Goal: Task Accomplishment & Management: Use online tool/utility

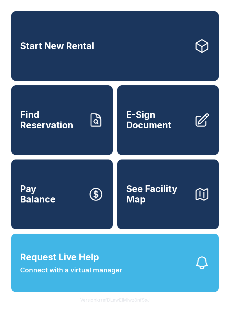
click at [160, 127] on span "E-Sign Document" at bounding box center [157, 120] width 63 height 21
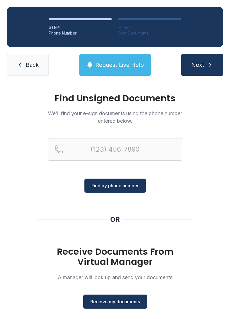
click at [117, 301] on span "Receive my documents" at bounding box center [115, 301] width 50 height 7
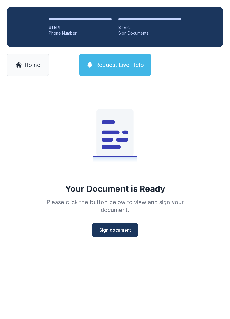
click at [118, 227] on span "Sign document" at bounding box center [115, 230] width 32 height 7
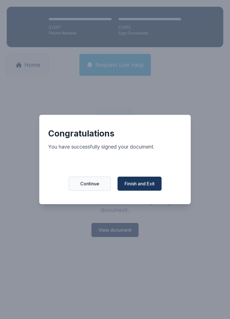
click at [146, 186] on span "Finish and Exit" at bounding box center [140, 183] width 30 height 7
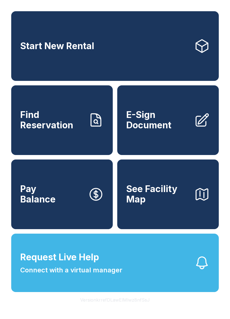
click at [165, 123] on span "E-Sign Document" at bounding box center [157, 120] width 63 height 21
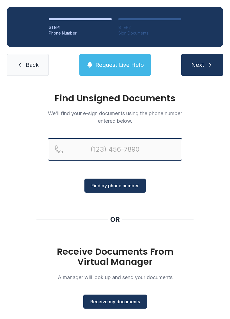
click at [139, 153] on input "Reservation phone number" at bounding box center [115, 149] width 135 height 22
type input "(850) 291-2840"
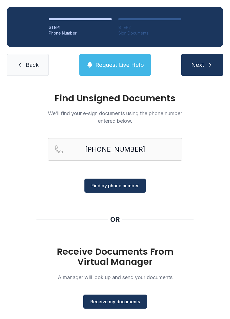
click at [117, 189] on span "Find by phone number" at bounding box center [115, 185] width 47 height 7
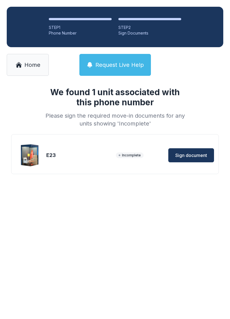
click at [190, 156] on span "Sign document" at bounding box center [192, 155] width 32 height 7
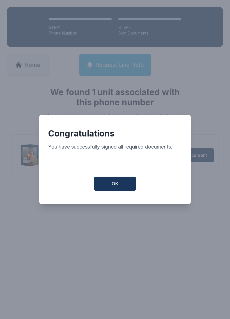
click at [115, 187] on span "OK" at bounding box center [115, 183] width 7 height 7
